Goal: Task Accomplishment & Management: Manage account settings

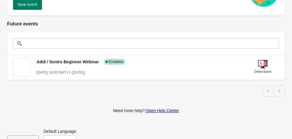
scroll to position [104, 0]
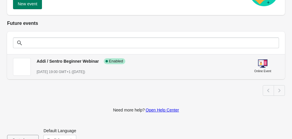
click at [64, 62] on span "Addi / Sentro Beginner Webinar" at bounding box center [68, 61] width 62 height 5
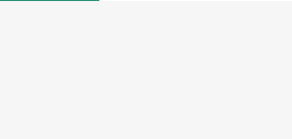
select select "US"
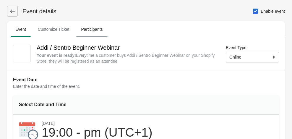
click at [95, 28] on span "Participants" at bounding box center [91, 29] width 31 height 11
select select "US"
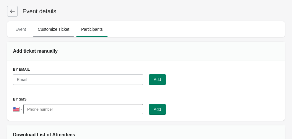
click at [62, 29] on span "Customize Ticket" at bounding box center [53, 29] width 41 height 11
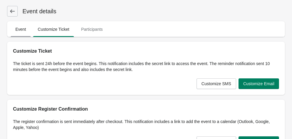
click at [24, 32] on span "Event" at bounding box center [21, 29] width 20 height 11
select select "US"
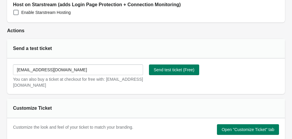
scroll to position [222, 0]
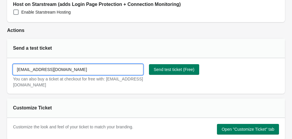
click at [89, 71] on input "[EMAIL_ADDRESS][DOMAIN_NAME]" at bounding box center [78, 69] width 130 height 11
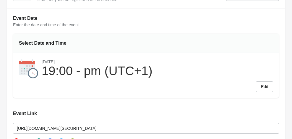
scroll to position [0, 0]
